Goal: Transaction & Acquisition: Purchase product/service

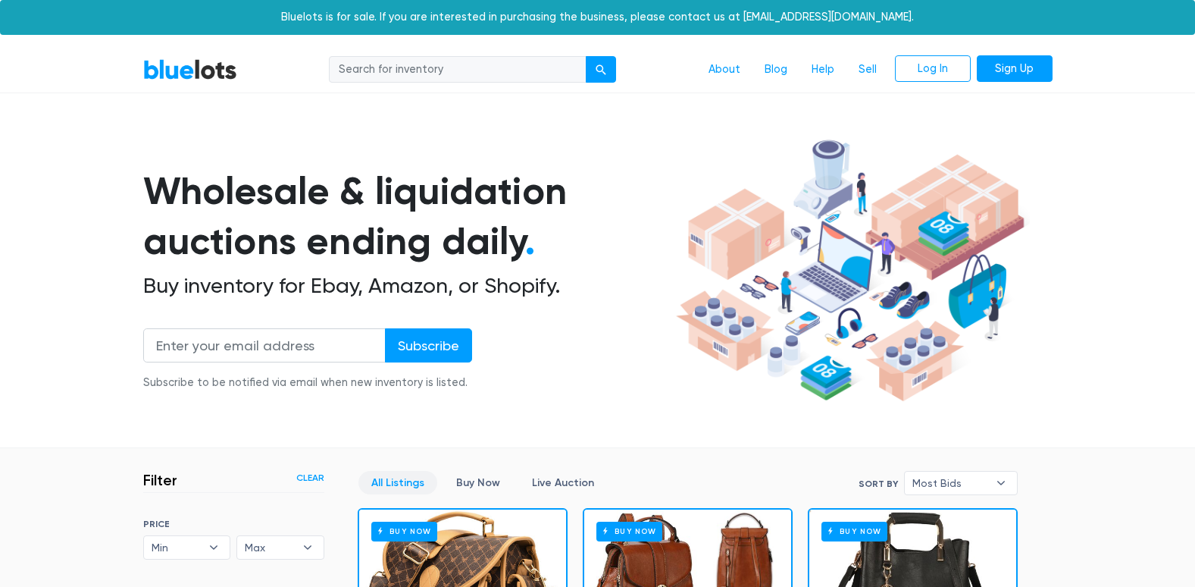
scroll to position [408, 0]
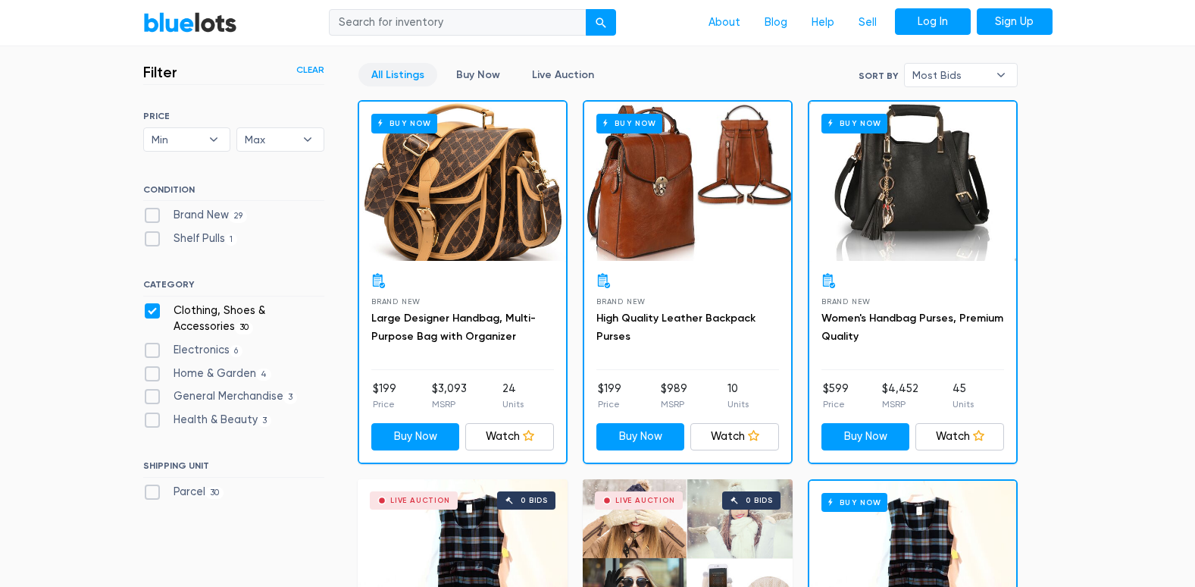
click at [911, 30] on link "Log In" at bounding box center [933, 21] width 76 height 27
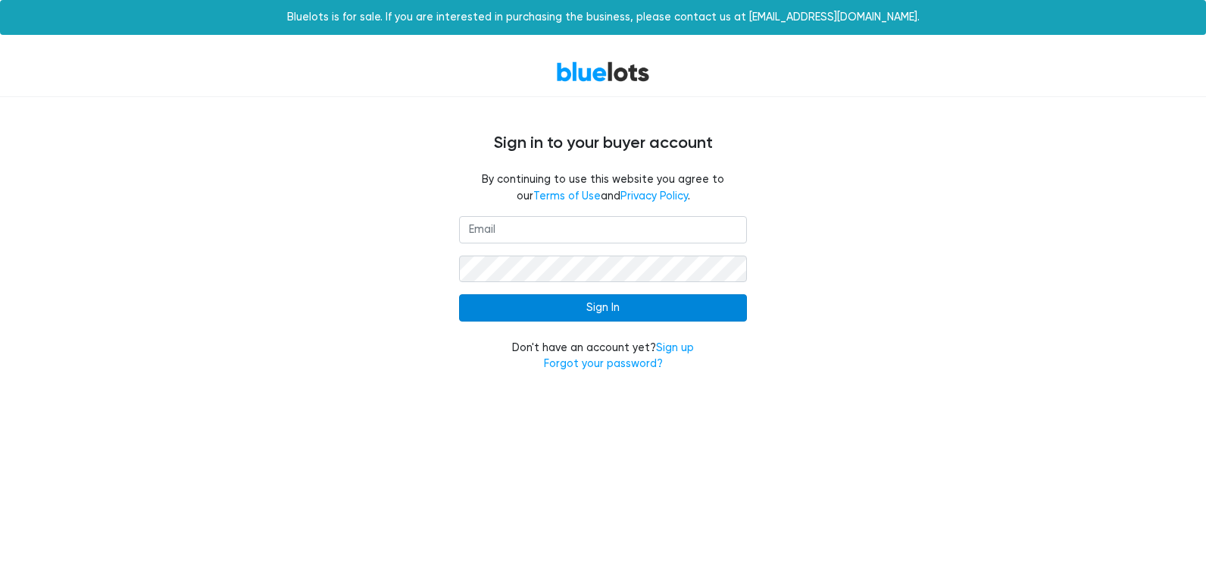
type input "redcup44775@gmail.com"
click at [670, 305] on input "Sign In" at bounding box center [603, 307] width 288 height 27
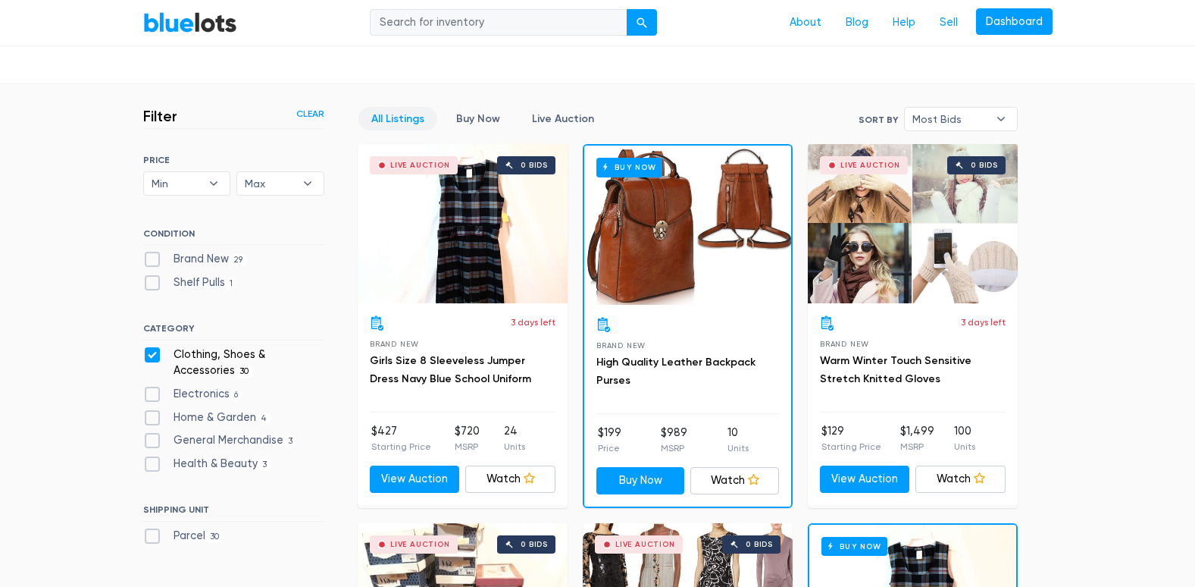
scroll to position [394, 0]
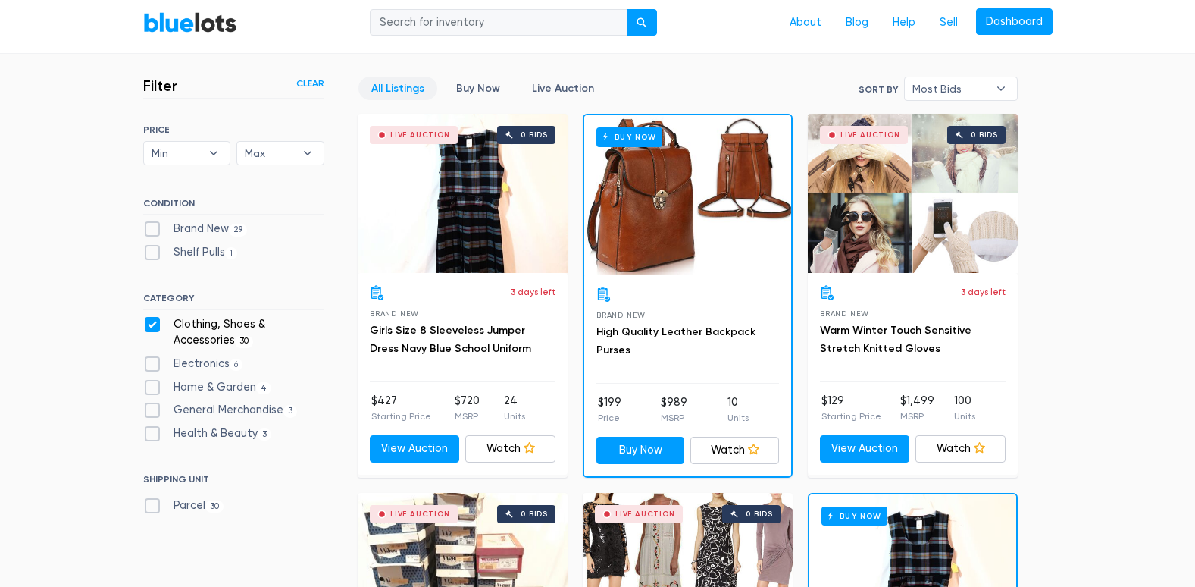
click at [223, 365] on label "Electronics 6" at bounding box center [193, 363] width 100 height 17
click at [153, 365] on input "Electronics 6" at bounding box center [148, 360] width 10 height 10
checkbox input "true"
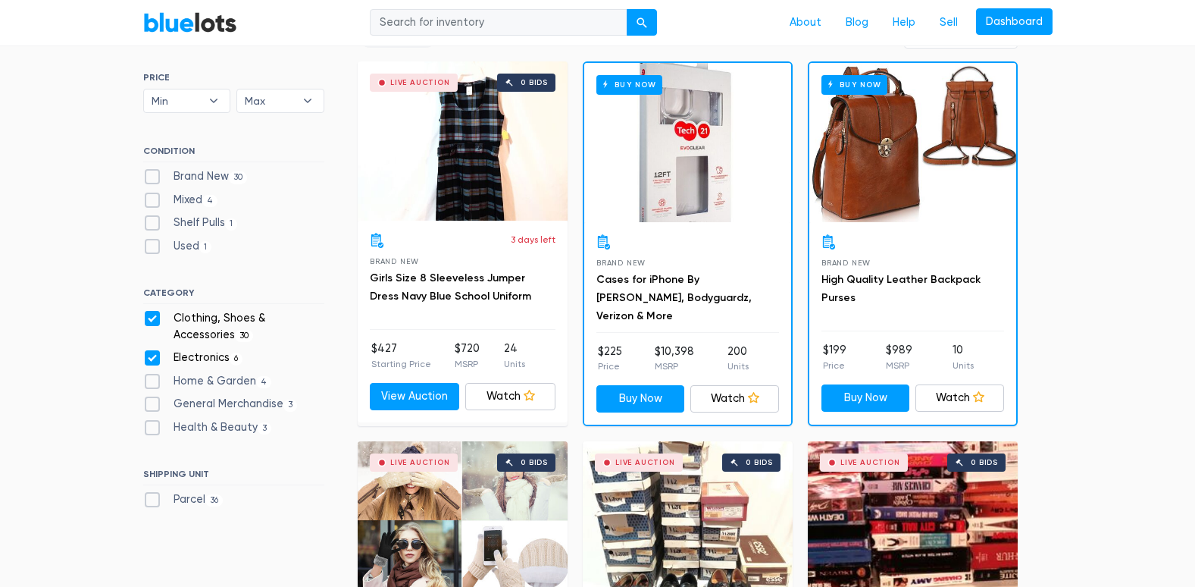
scroll to position [438, 0]
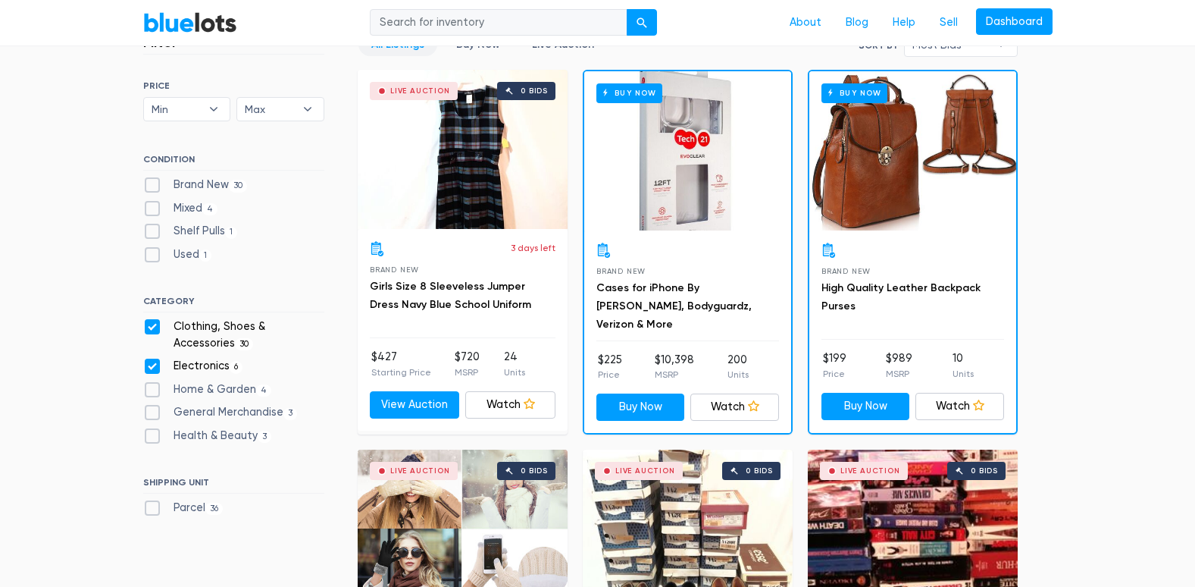
click at [153, 327] on label "Clothing, Shoes & Accessories 30" at bounding box center [233, 334] width 181 height 33
click at [153, 327] on Accessories"] "Clothing, Shoes & Accessories 30" at bounding box center [148, 323] width 10 height 10
checkbox Accessories"] "false"
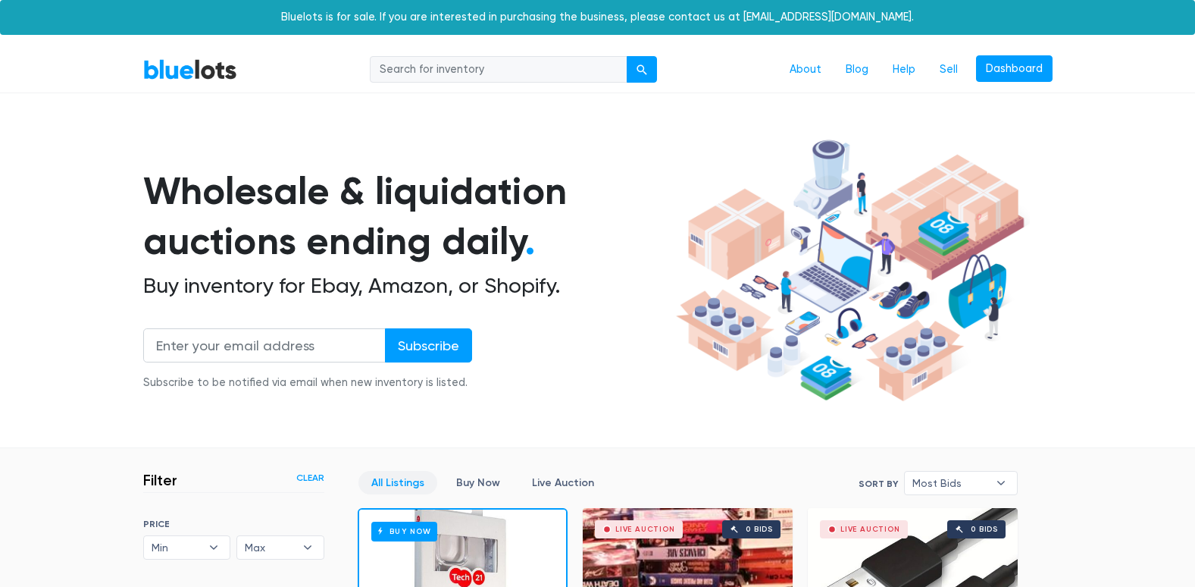
scroll to position [408, 0]
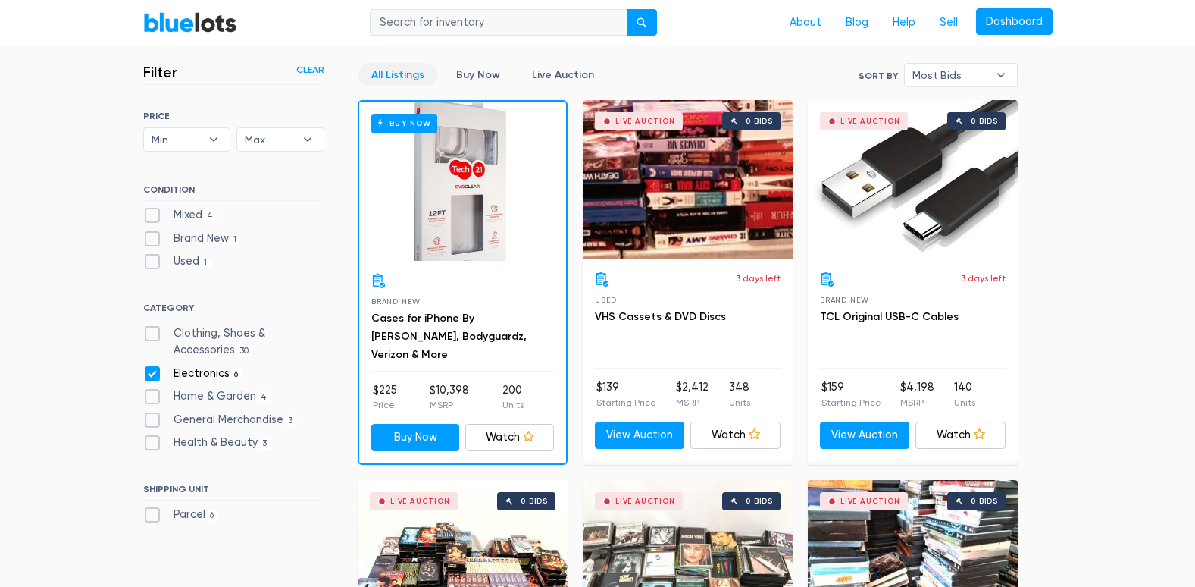
click at [153, 327] on label "Clothing, Shoes & Accessories 30" at bounding box center [233, 341] width 181 height 33
click at [153, 327] on Accessories"] "Clothing, Shoes & Accessories 30" at bounding box center [148, 330] width 10 height 10
checkbox Accessories"] "true"
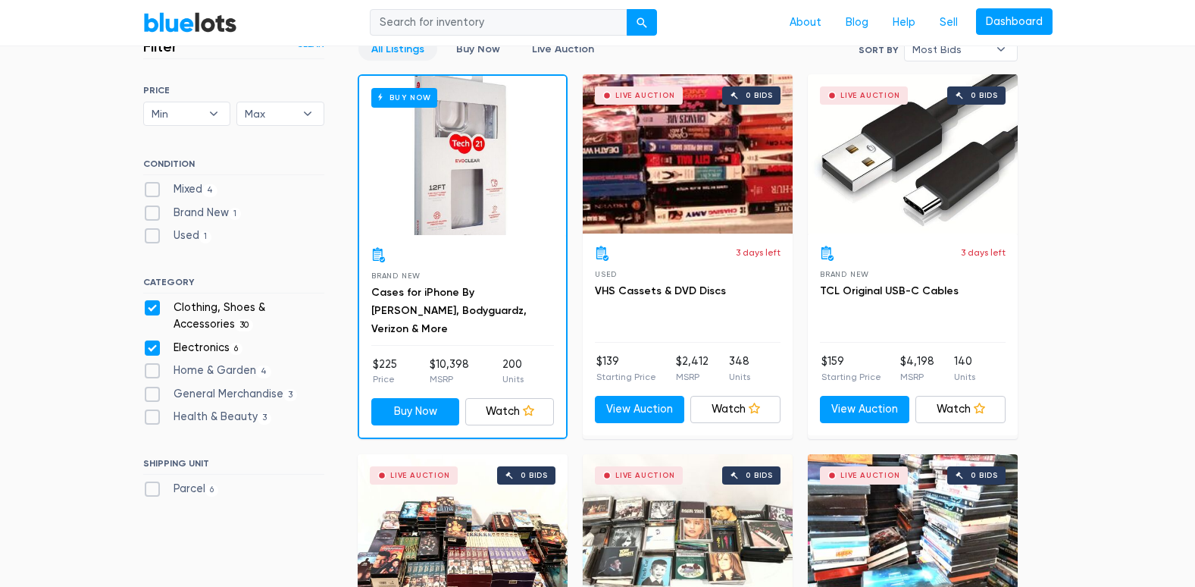
scroll to position [438, 0]
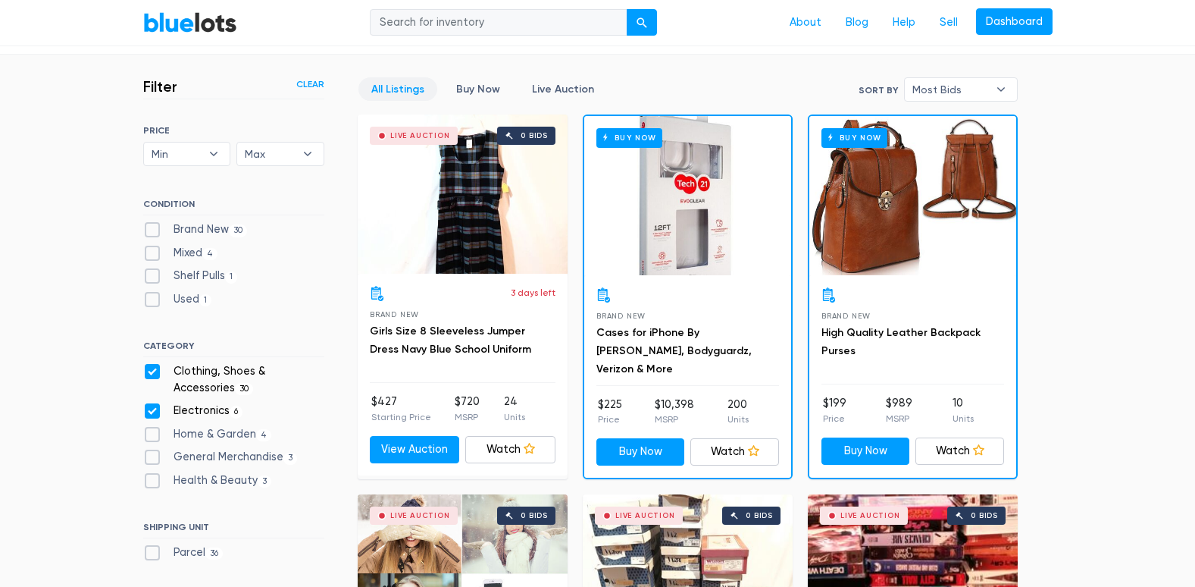
scroll to position [347, 0]
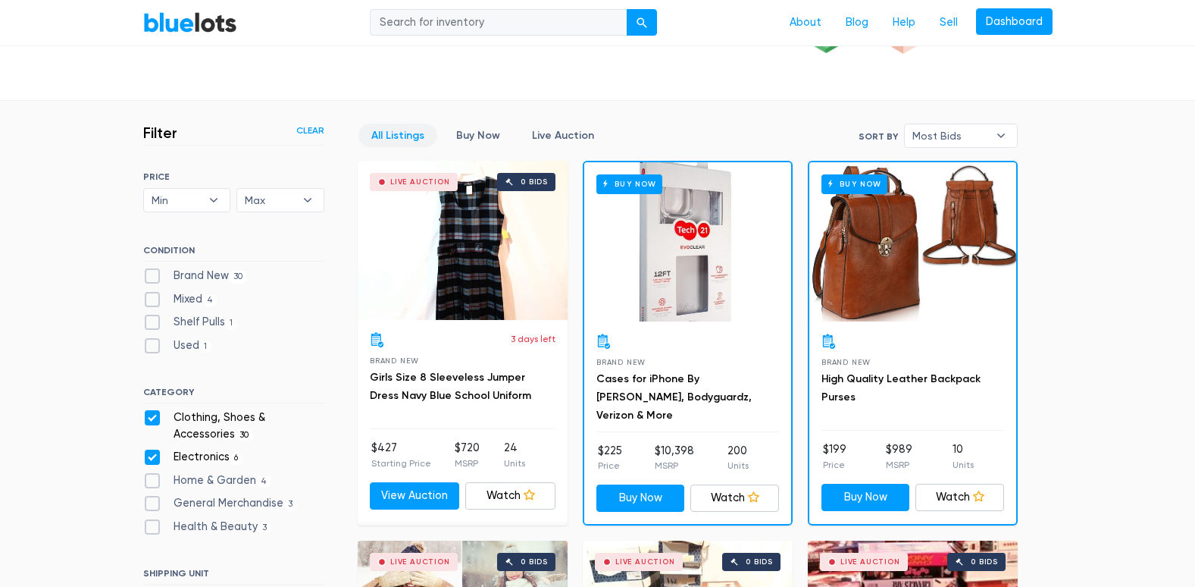
click at [154, 416] on label "Clothing, Shoes & Accessories 30" at bounding box center [233, 425] width 181 height 33
click at [153, 416] on Accessories"] "Clothing, Shoes & Accessories 30" at bounding box center [148, 414] width 10 height 10
checkbox Accessories"] "false"
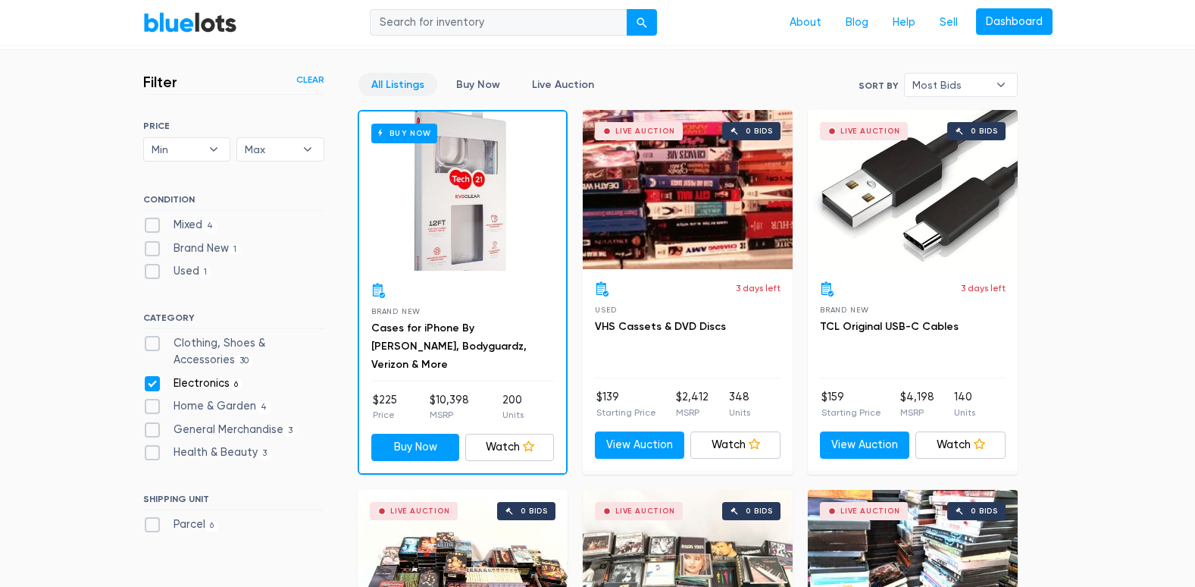
scroll to position [364, 0]
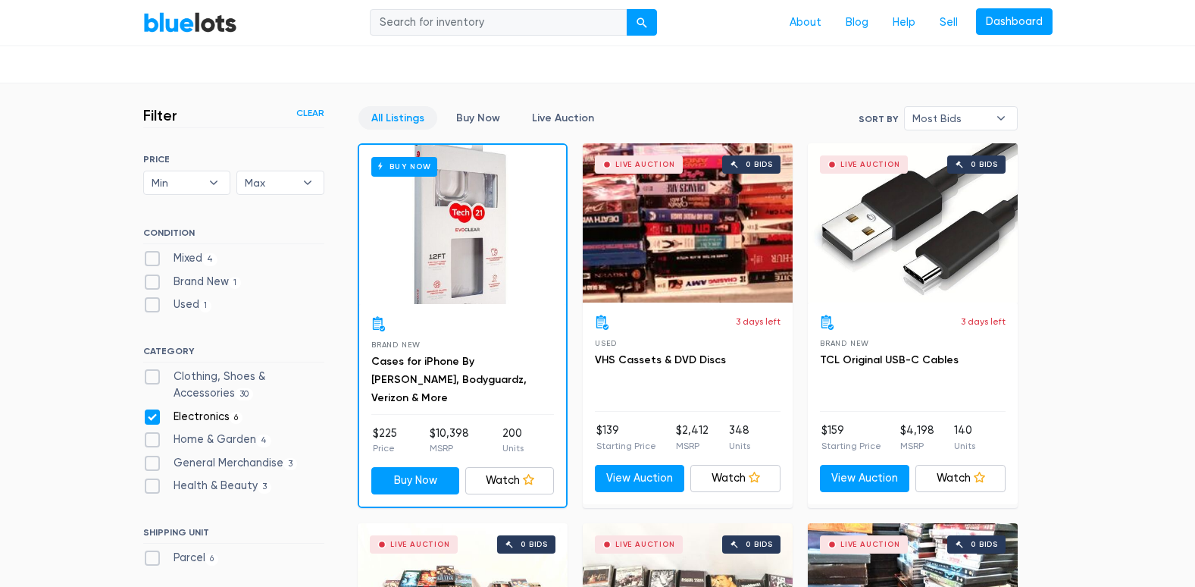
click at [243, 375] on label "Clothing, Shoes & Accessories 30" at bounding box center [233, 384] width 181 height 33
click at [153, 375] on Accessories"] "Clothing, Shoes & Accessories 30" at bounding box center [148, 373] width 10 height 10
checkbox Accessories"] "true"
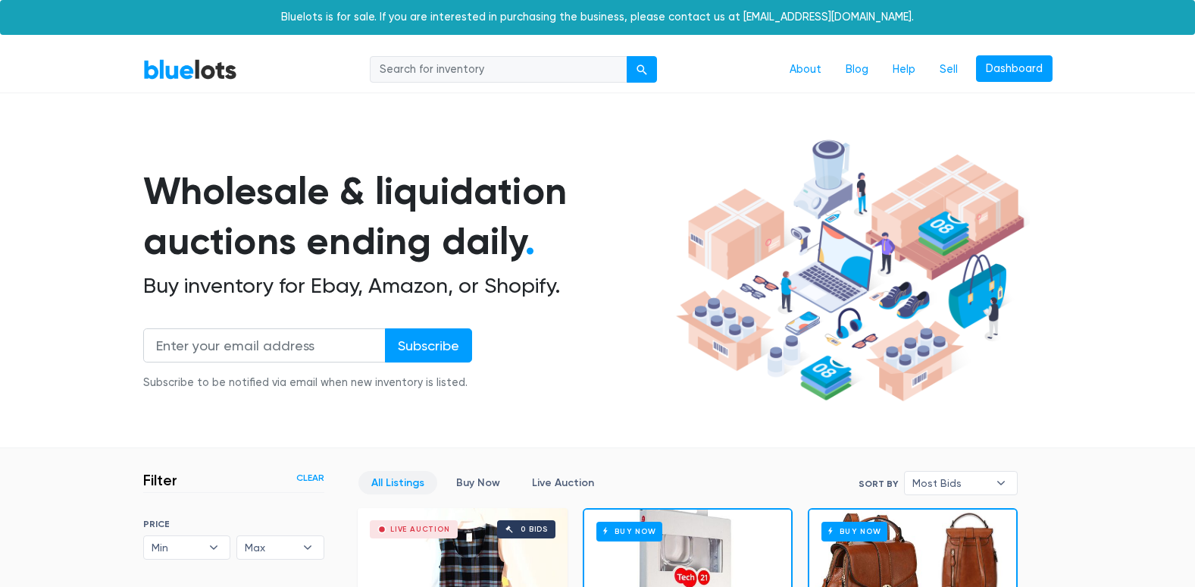
scroll to position [408, 0]
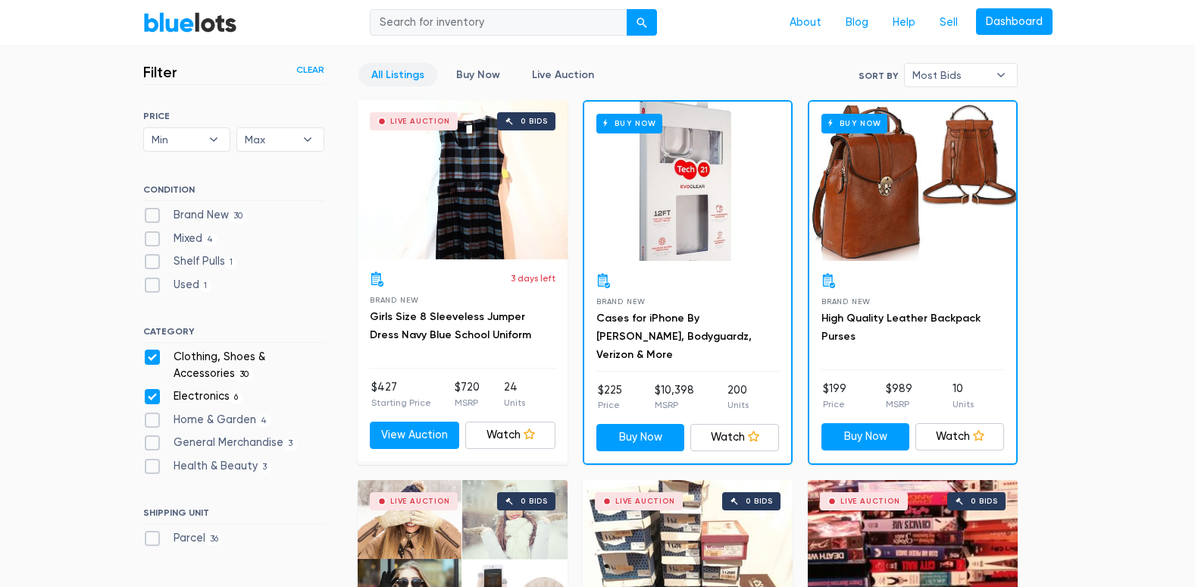
click at [151, 351] on label "Clothing, Shoes & Accessories 30" at bounding box center [233, 365] width 181 height 33
click at [151, 351] on Accessories"] "Clothing, Shoes & Accessories 30" at bounding box center [148, 354] width 10 height 10
checkbox Accessories"] "false"
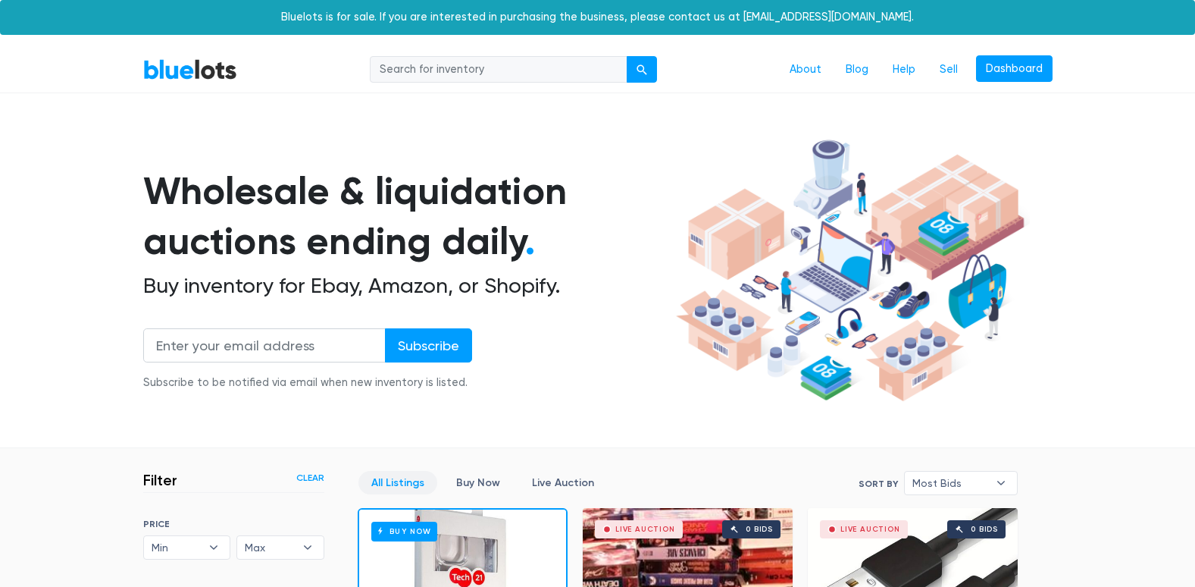
scroll to position [408, 0]
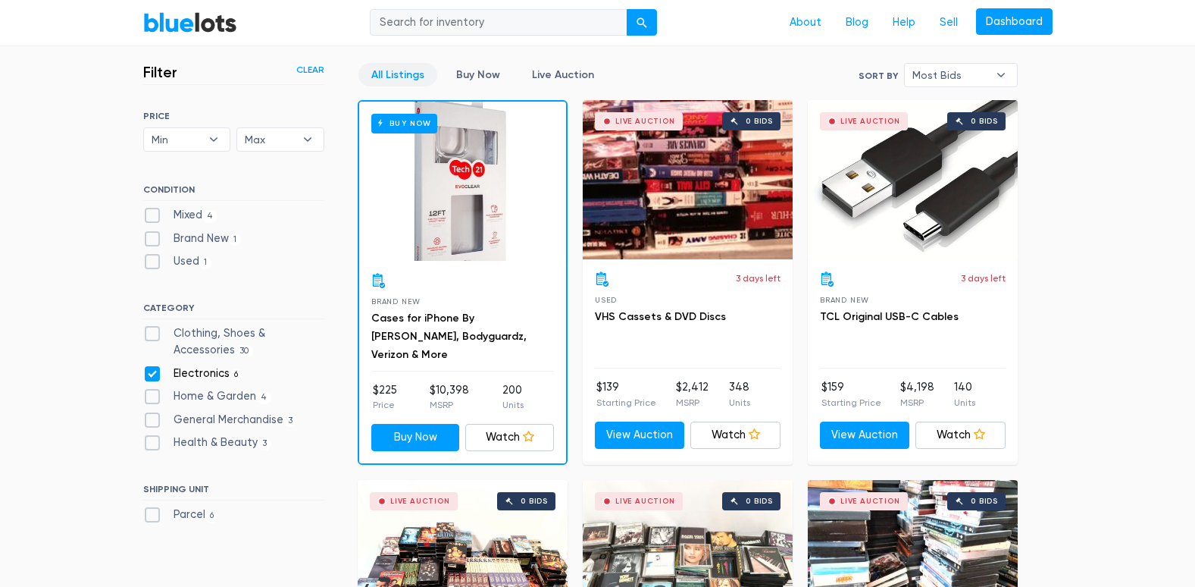
click at [149, 419] on label "General Merchandise 3" at bounding box center [220, 419] width 155 height 17
click at [149, 419] on Merchandise"] "General Merchandise 3" at bounding box center [148, 416] width 10 height 10
checkbox Merchandise"] "true"
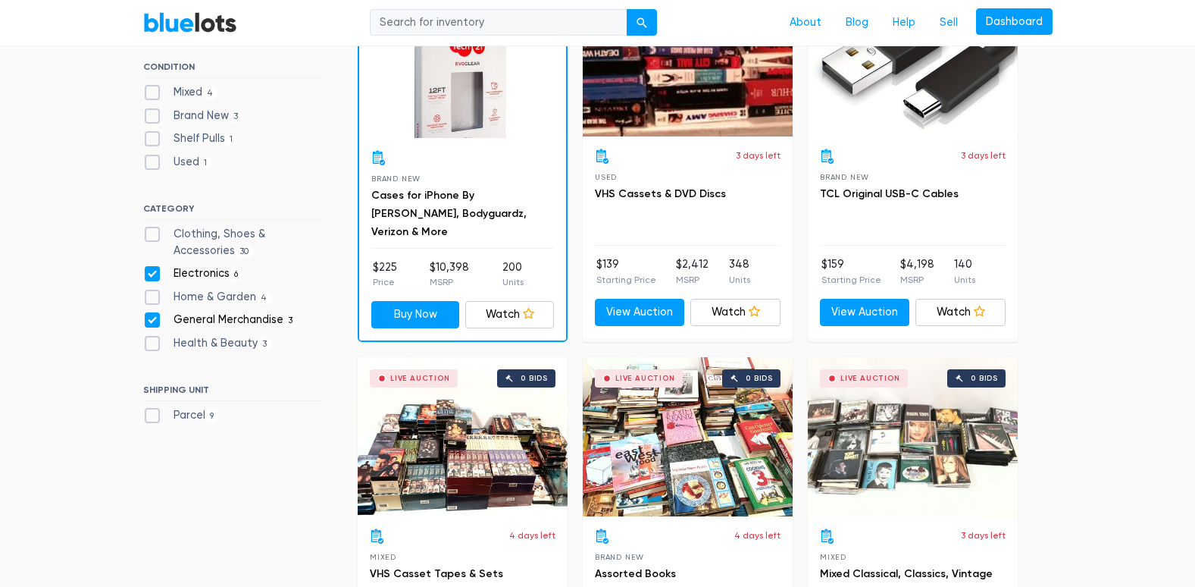
scroll to position [529, 0]
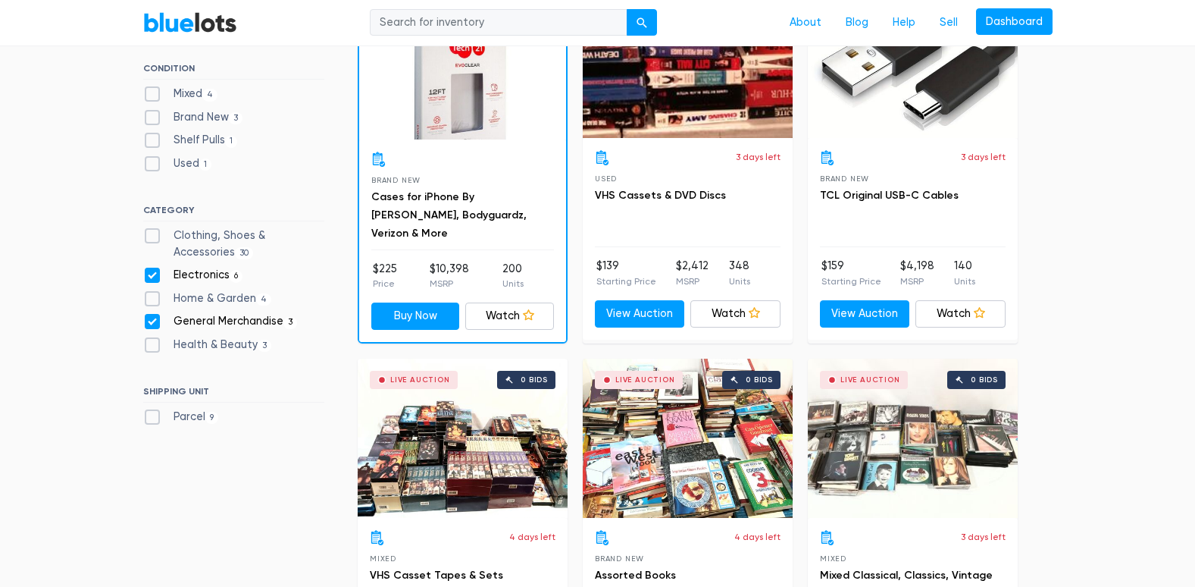
click at [149, 419] on label "Parcel 9" at bounding box center [181, 416] width 76 height 17
click at [149, 418] on input "Parcel 9" at bounding box center [148, 413] width 10 height 10
checkbox input "true"
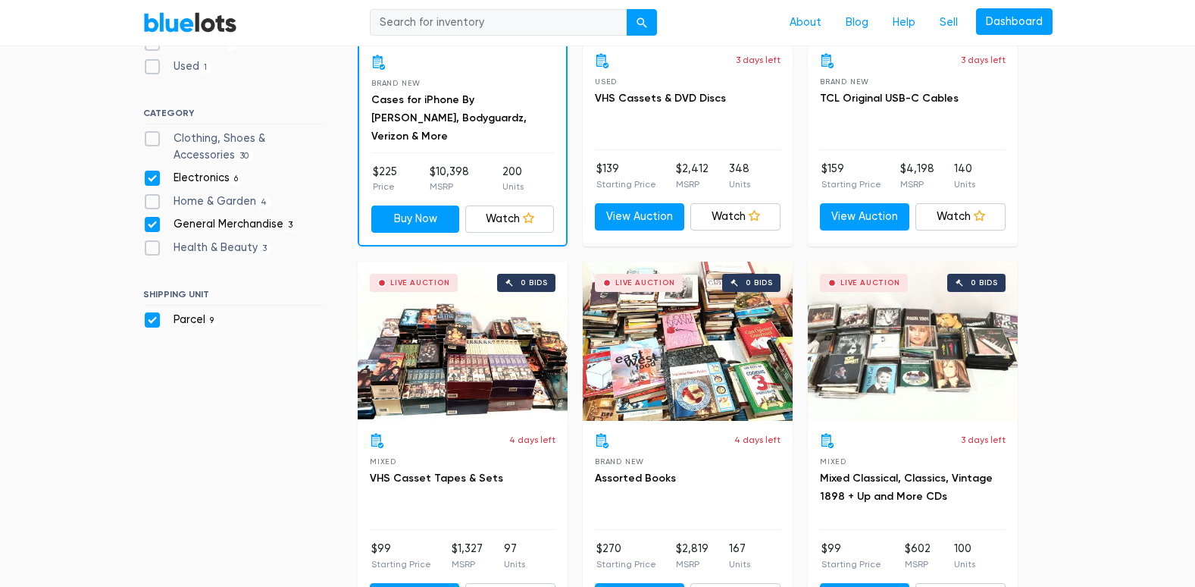
scroll to position [558, 0]
